Goal: Task Accomplishment & Management: Manage account settings

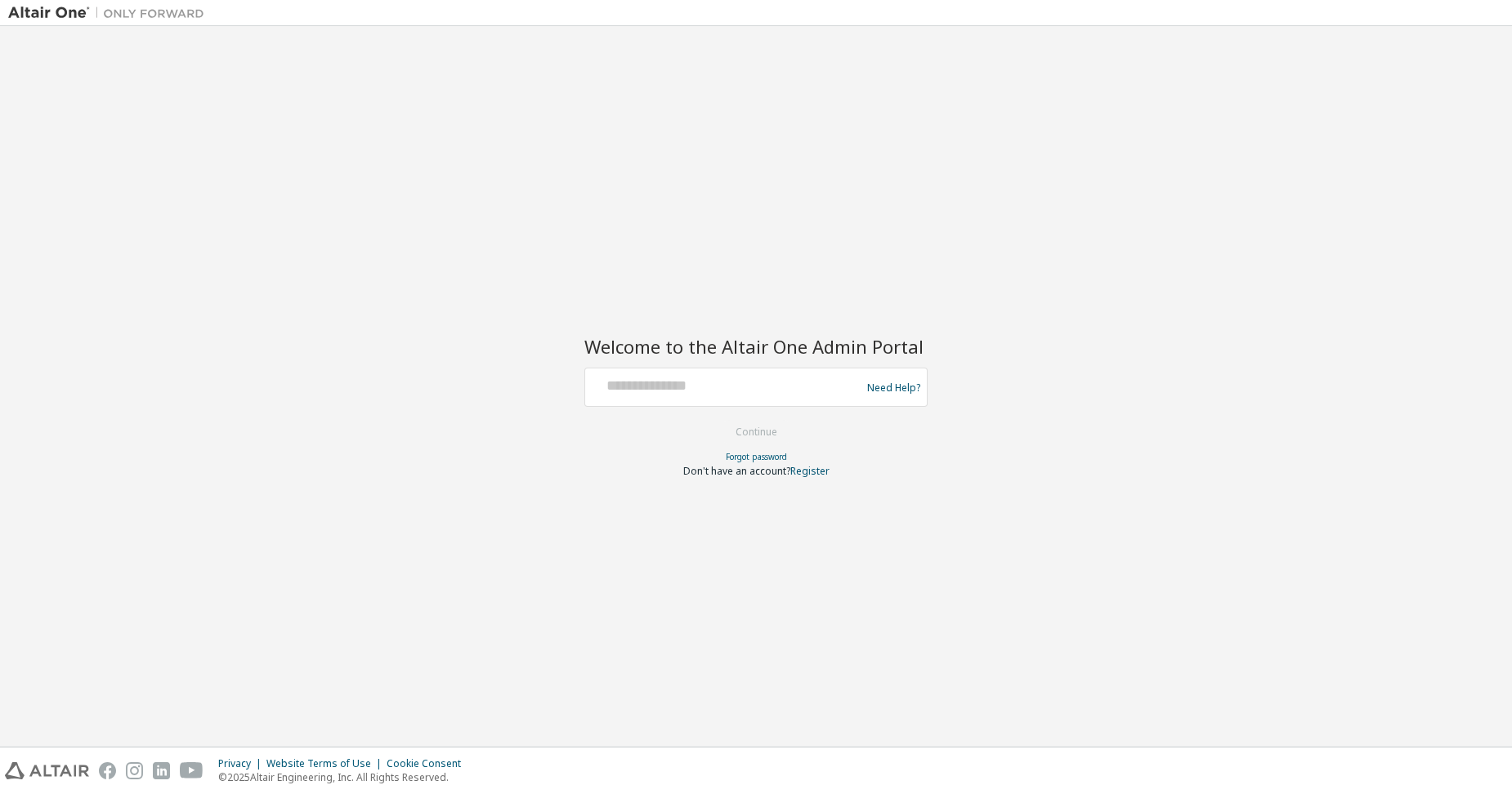
click at [644, 396] on div at bounding box center [724, 387] width 267 height 31
click at [653, 384] on input "text" at bounding box center [724, 384] width 267 height 23
type input "**********"
click at [773, 434] on button "Continue" at bounding box center [756, 431] width 76 height 24
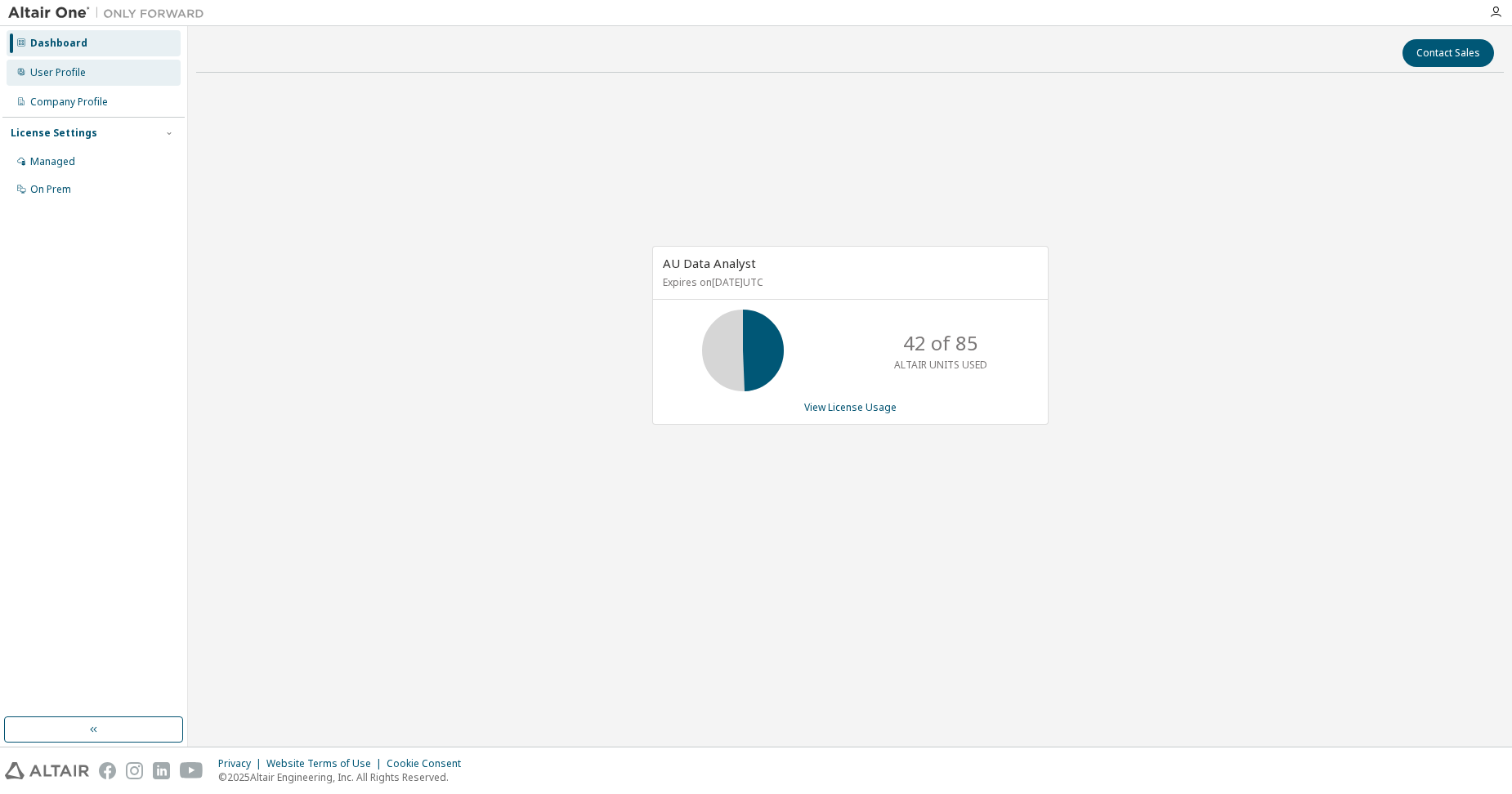
click at [54, 75] on div "User Profile" at bounding box center [58, 73] width 56 height 13
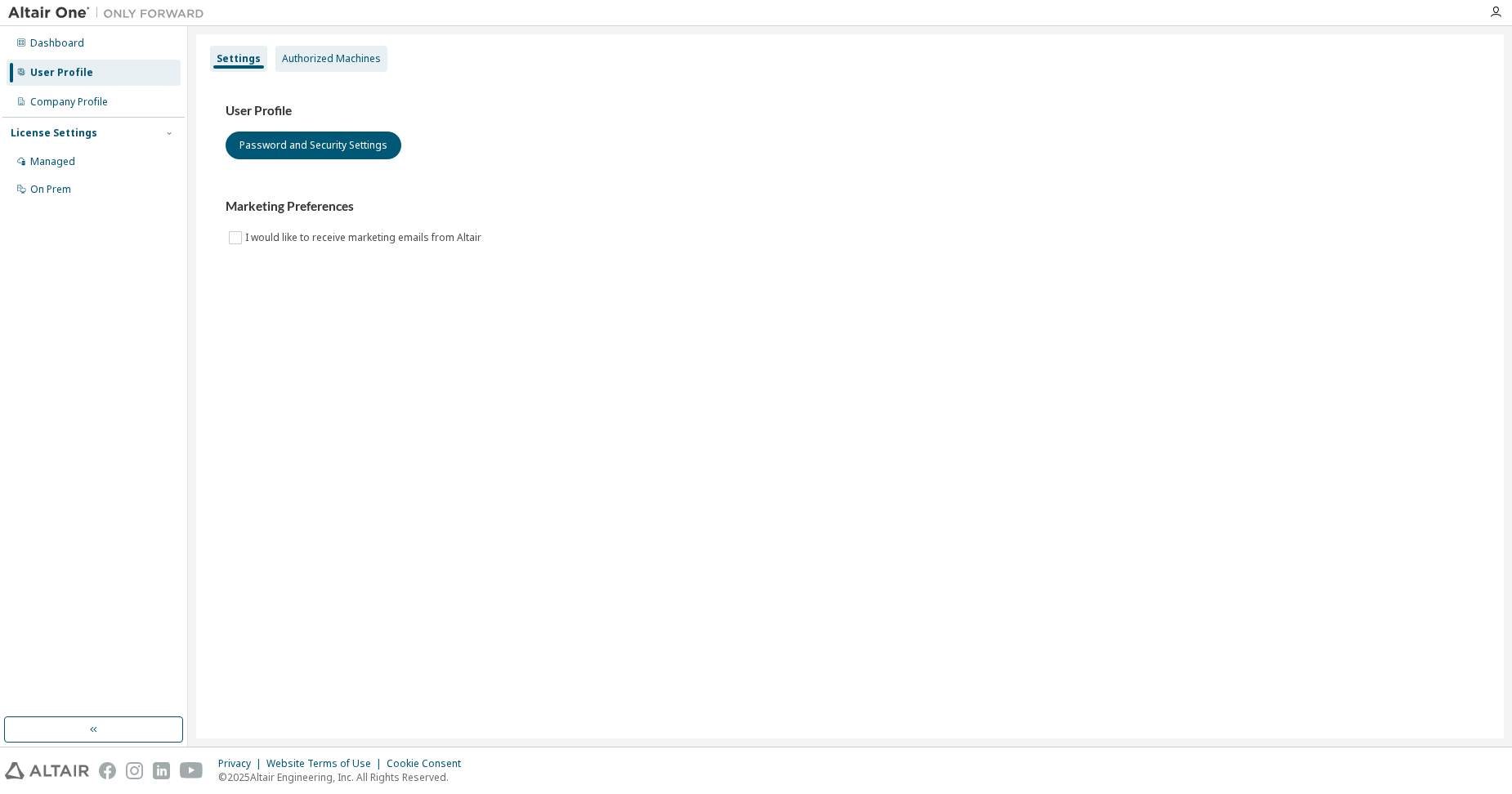
click at [306, 56] on div "Authorized Machines" at bounding box center [332, 58] width 99 height 13
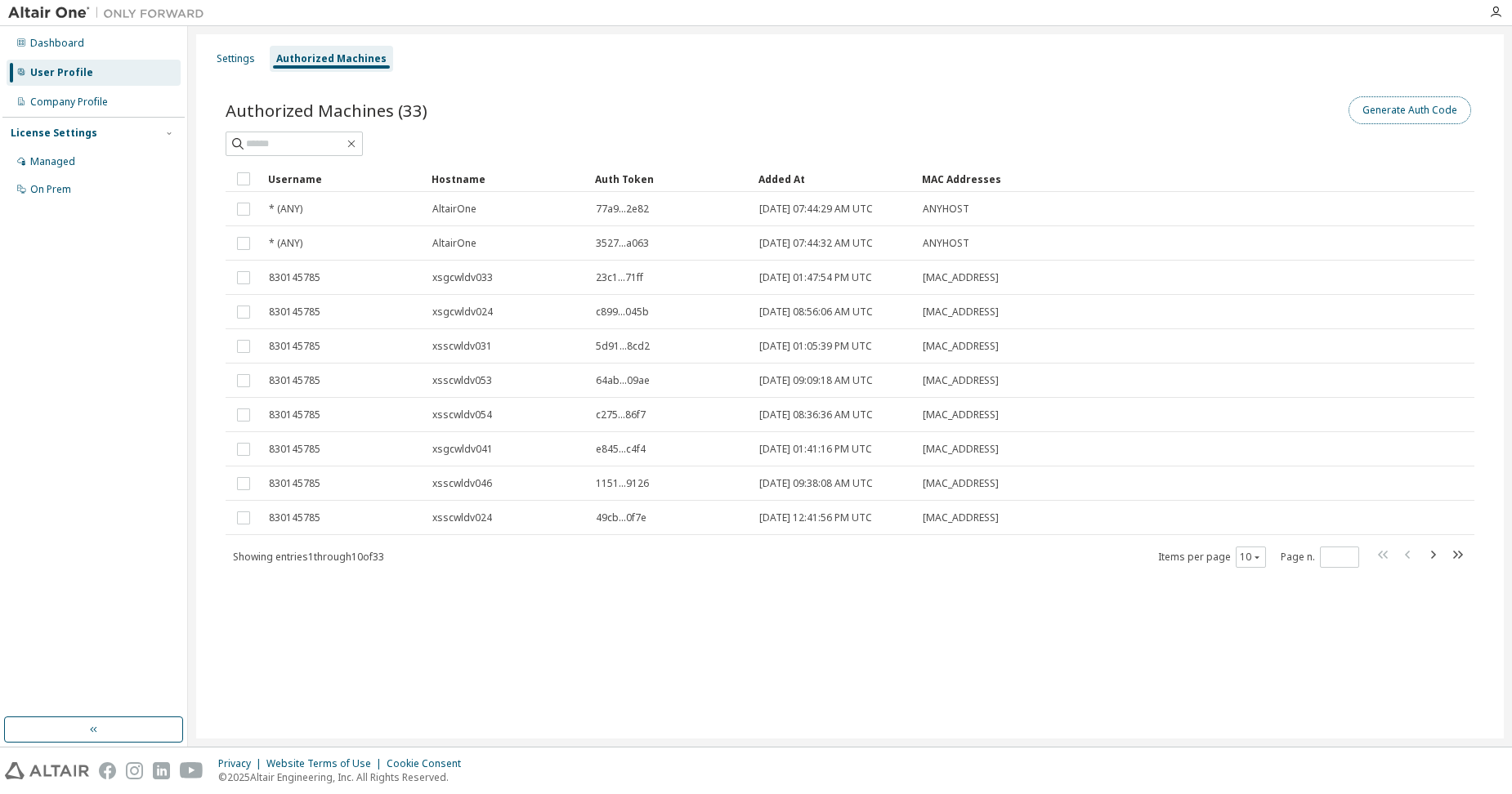
click at [1401, 110] on button "Generate Auth Code" at bounding box center [1410, 110] width 122 height 28
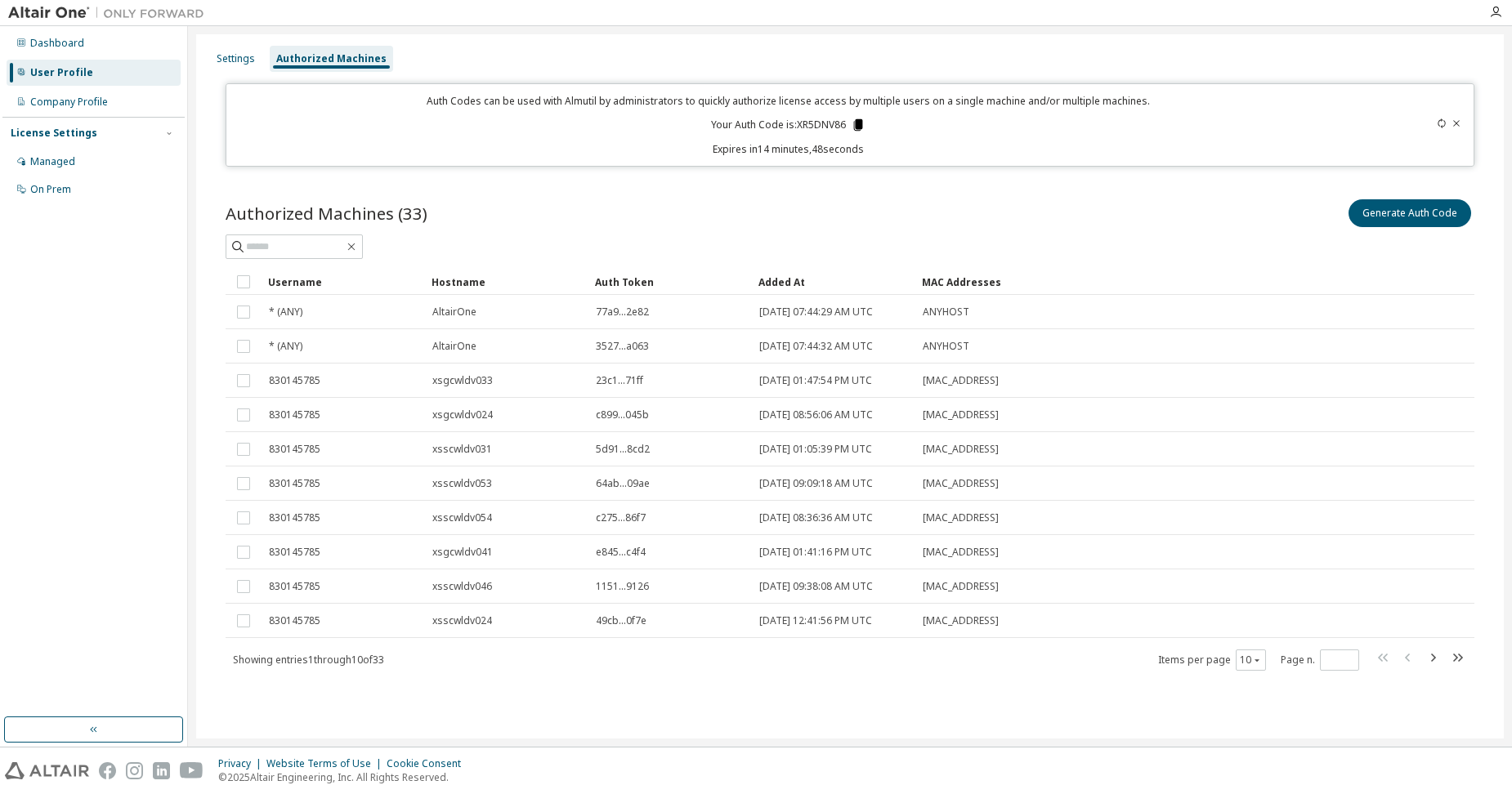
click at [859, 125] on icon at bounding box center [858, 125] width 9 height 12
